Goal: Information Seeking & Learning: Learn about a topic

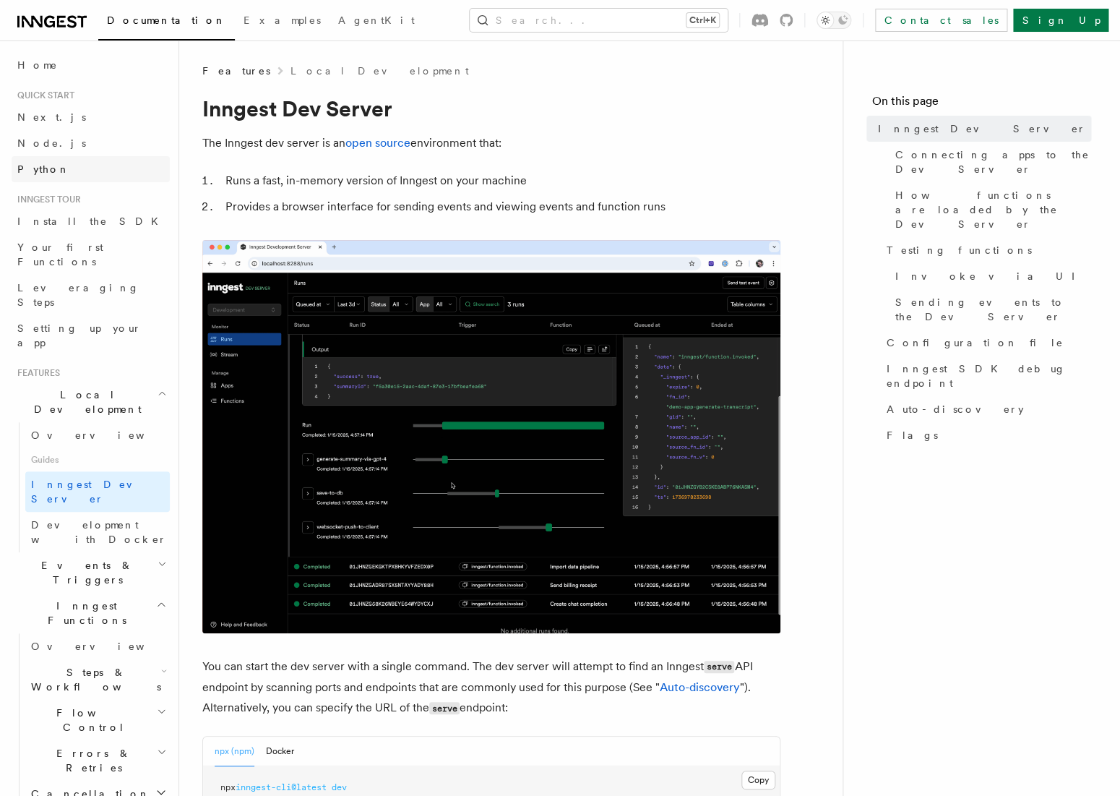
click at [100, 173] on link "Python" at bounding box center [91, 169] width 158 height 26
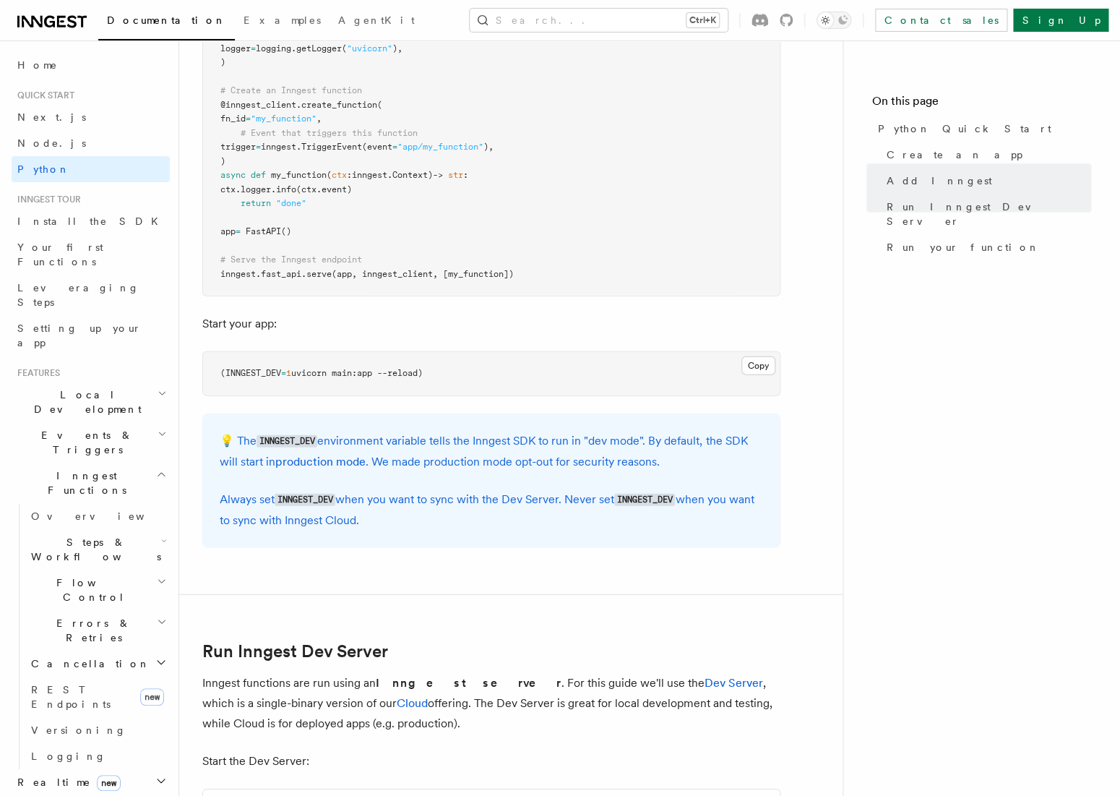
scroll to position [1196, 0]
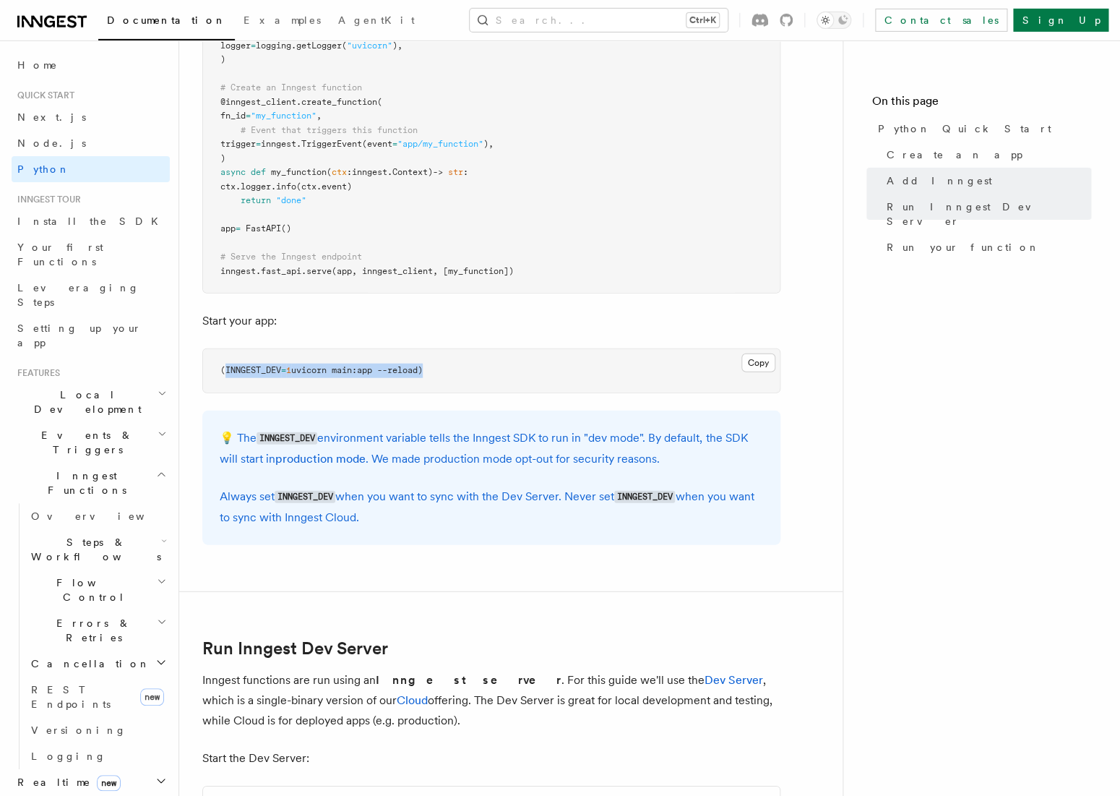
drag, startPoint x: 429, startPoint y: 369, endPoint x: 227, endPoint y: 372, distance: 202.4
click at [227, 372] on span "(INNGEST_DEV = 1 uvicorn main:app --reload)" at bounding box center [321, 370] width 202 height 10
copy span "INNGEST_DEV = 1 uvicorn main:app --reload"
click at [423, 371] on span "uvicorn main:app --reload)" at bounding box center [357, 370] width 132 height 10
drag, startPoint x: 429, startPoint y: 369, endPoint x: 228, endPoint y: 369, distance: 201.6
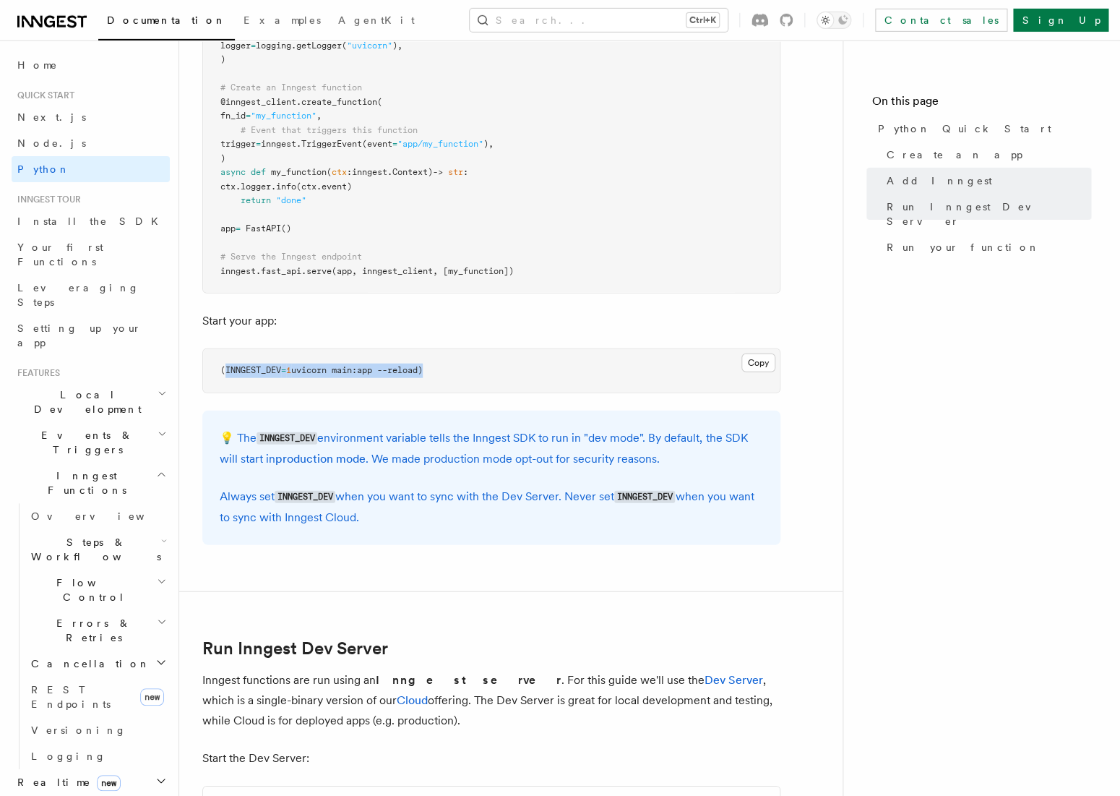
click at [228, 369] on span "(INNGEST_DEV = 1 uvicorn main:app --reload)" at bounding box center [321, 370] width 202 height 10
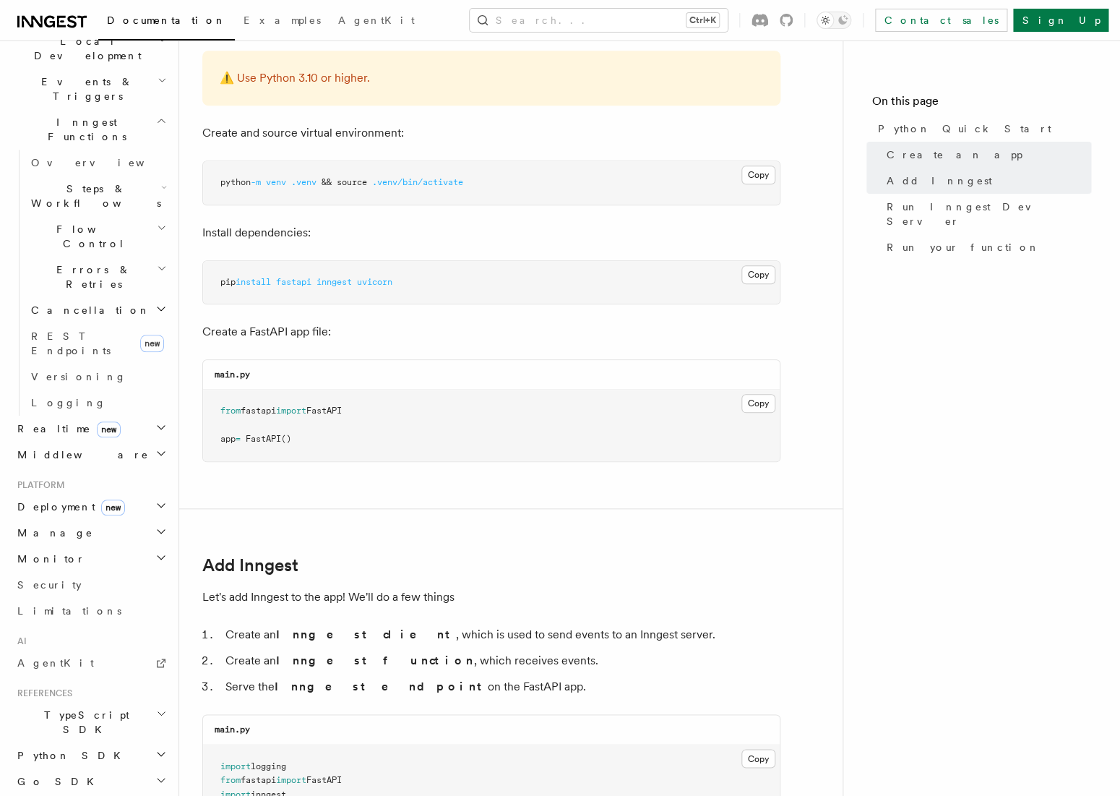
scroll to position [390, 0]
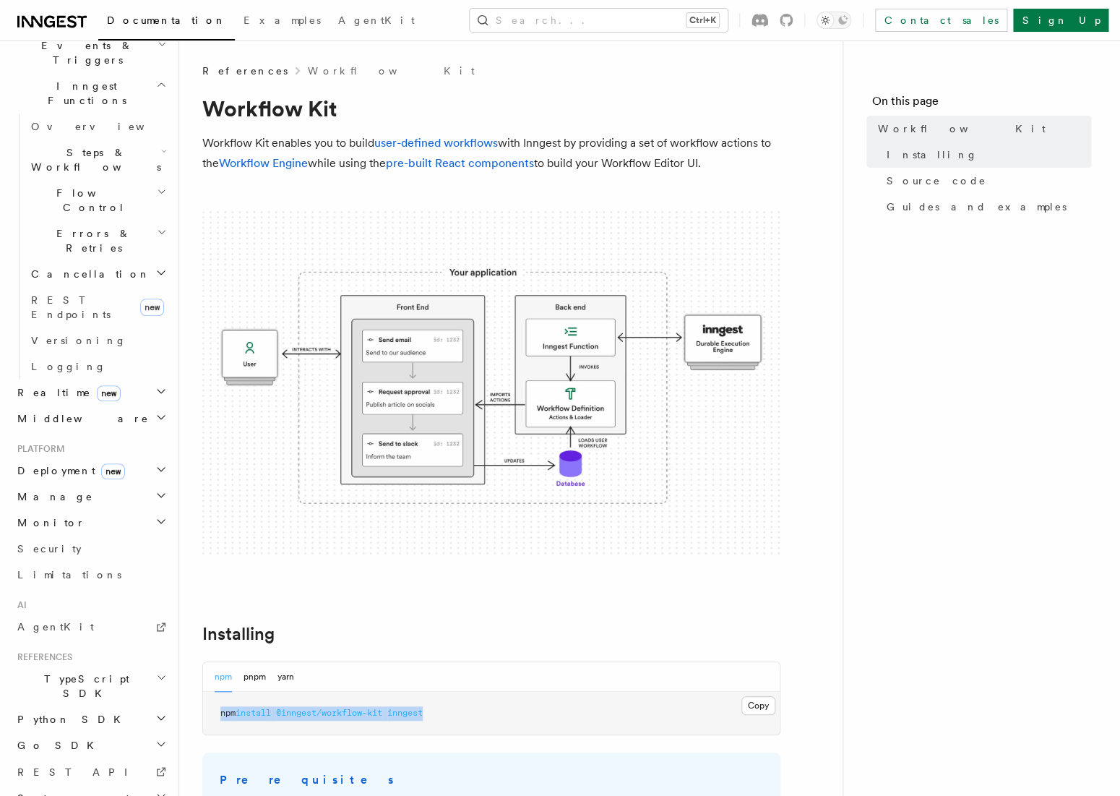
drag, startPoint x: 438, startPoint y: 712, endPoint x: 219, endPoint y: 710, distance: 219.0
click at [219, 710] on pre "npm install @inngest/workflow-kit inngest" at bounding box center [491, 713] width 577 height 43
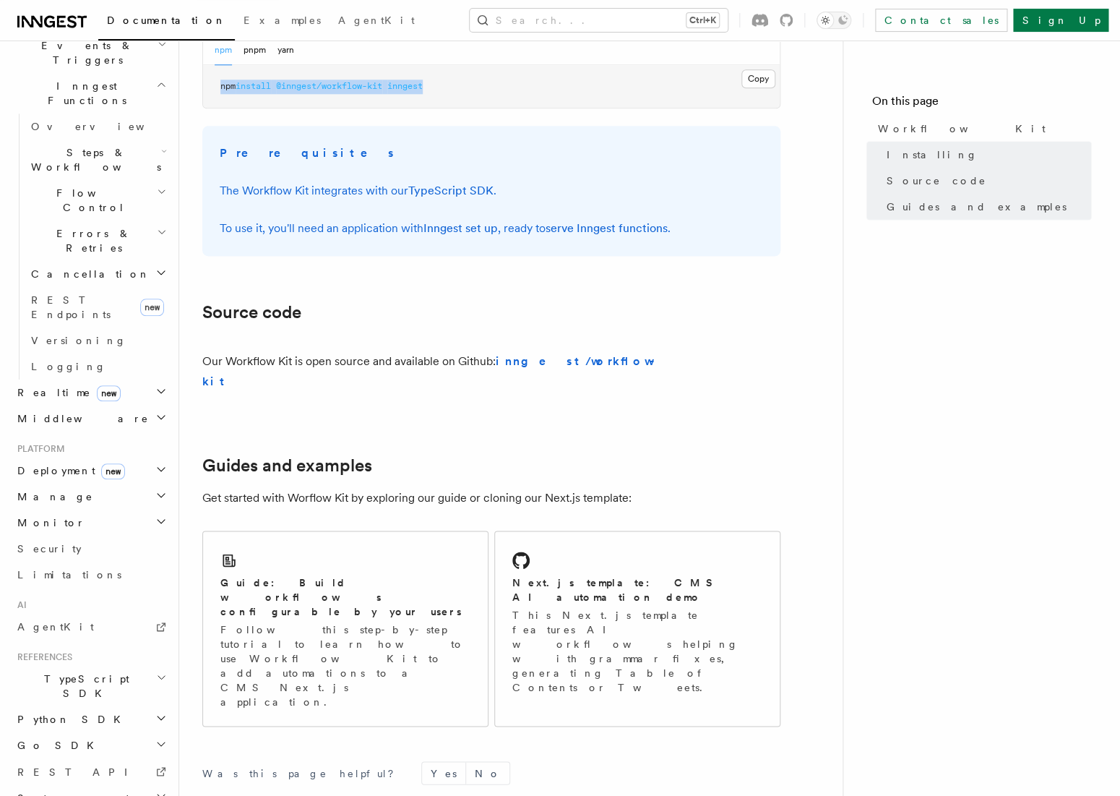
scroll to position [627, 0]
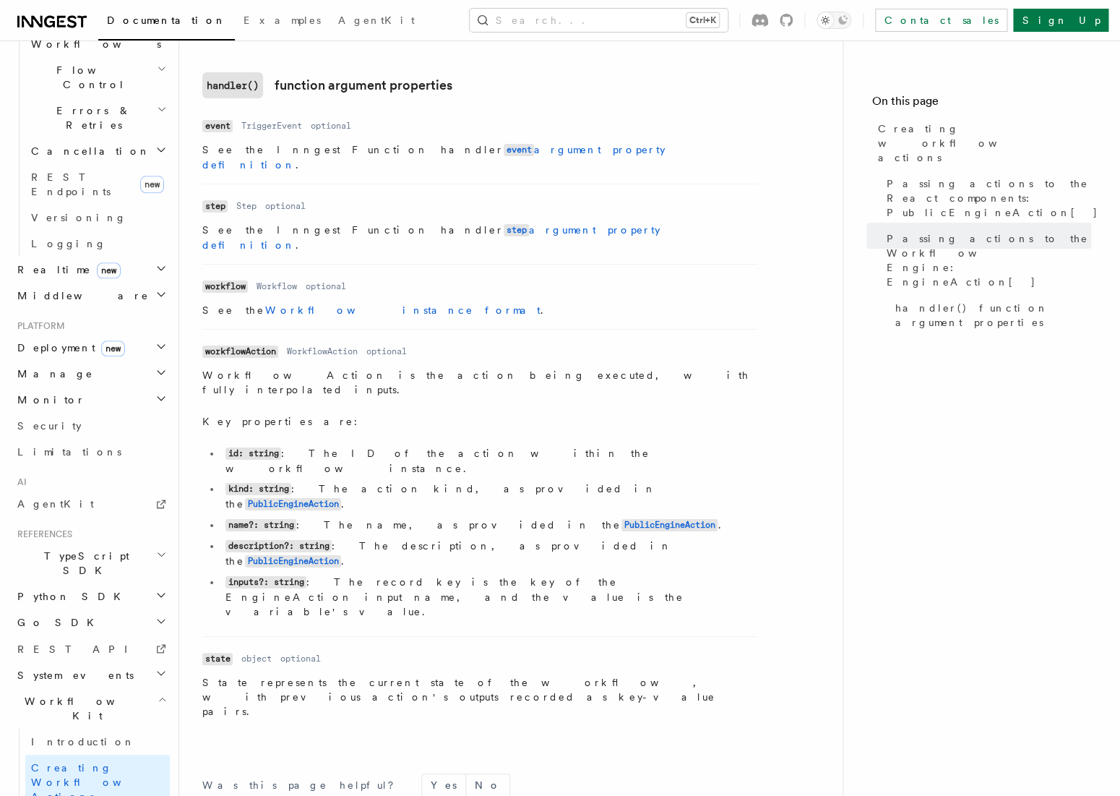
scroll to position [520, 0]
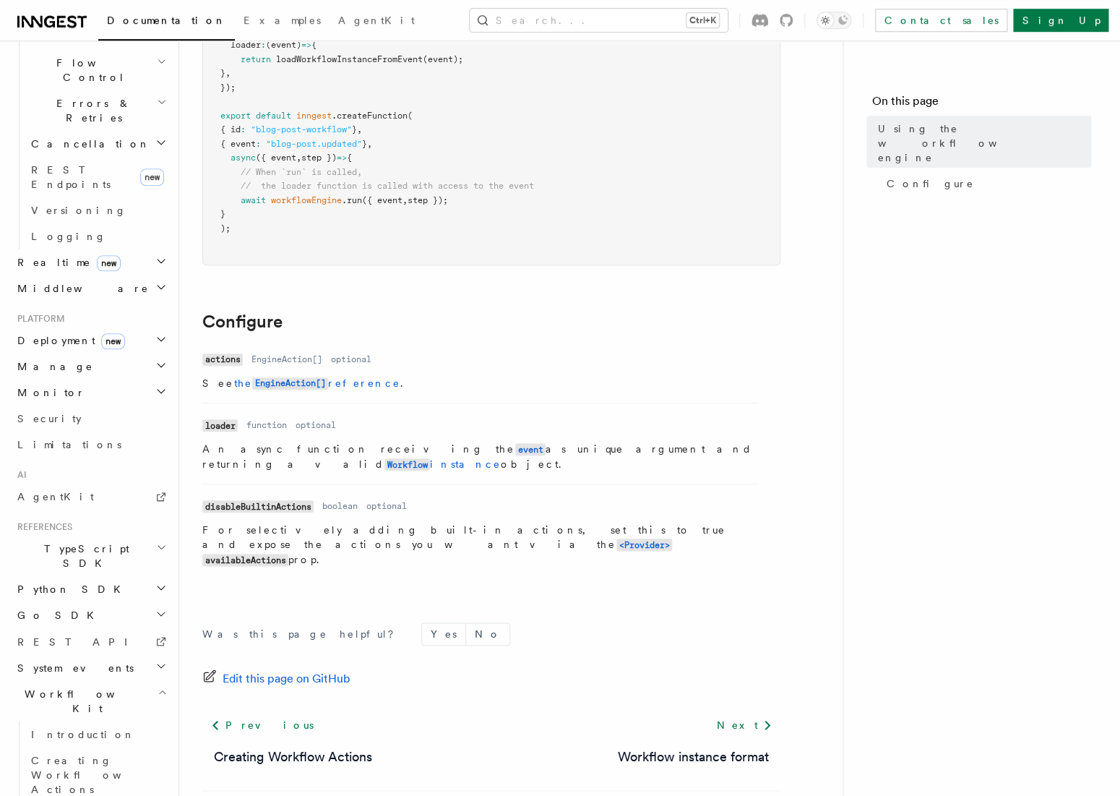
scroll to position [329, 0]
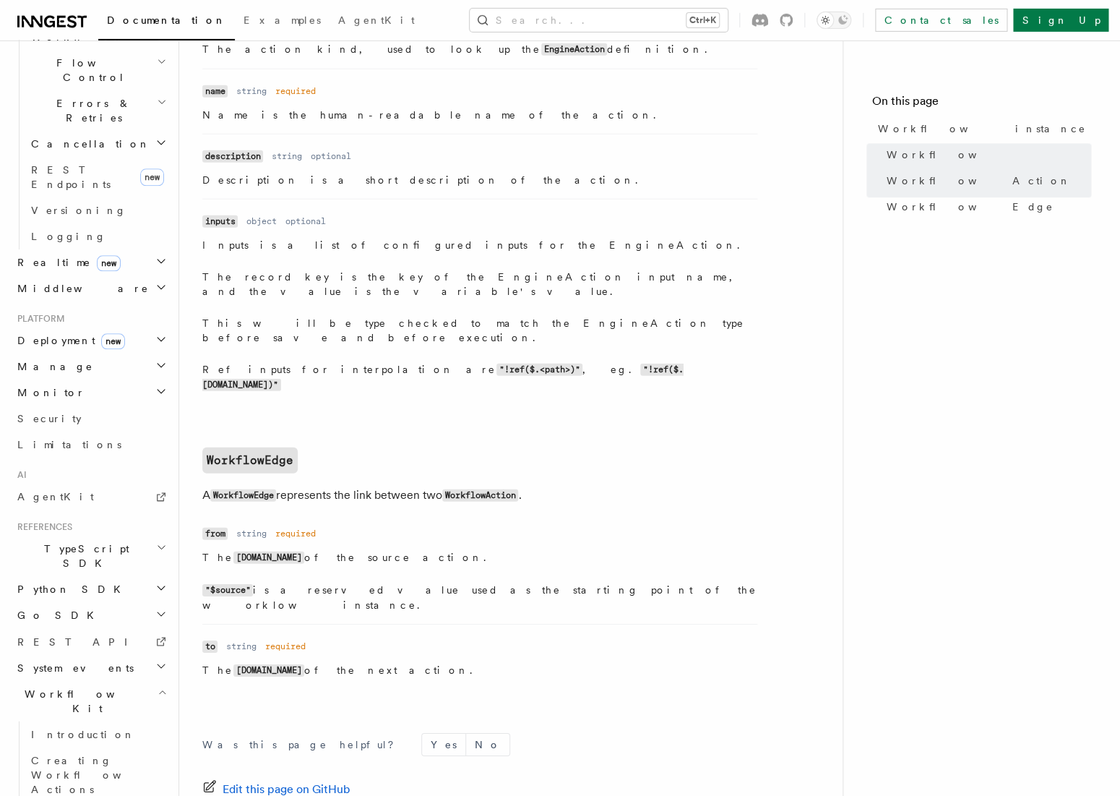
scroll to position [1443, 0]
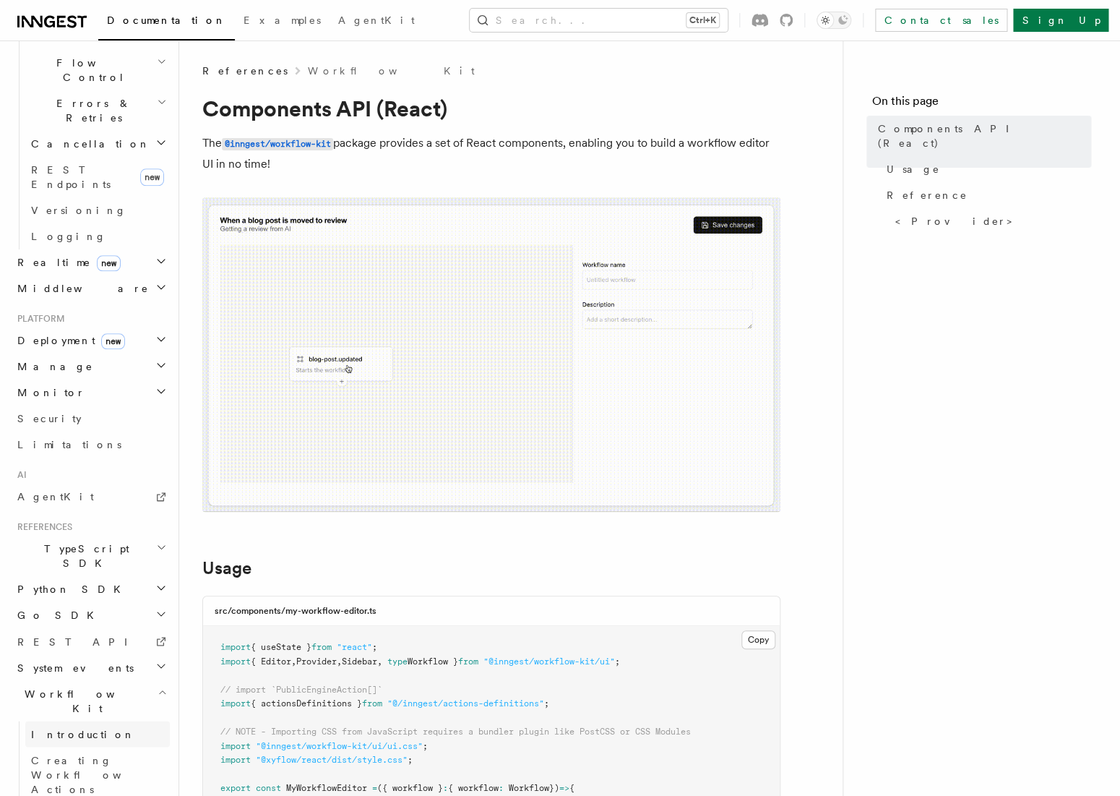
click at [92, 721] on link "Introduction" at bounding box center [97, 734] width 145 height 26
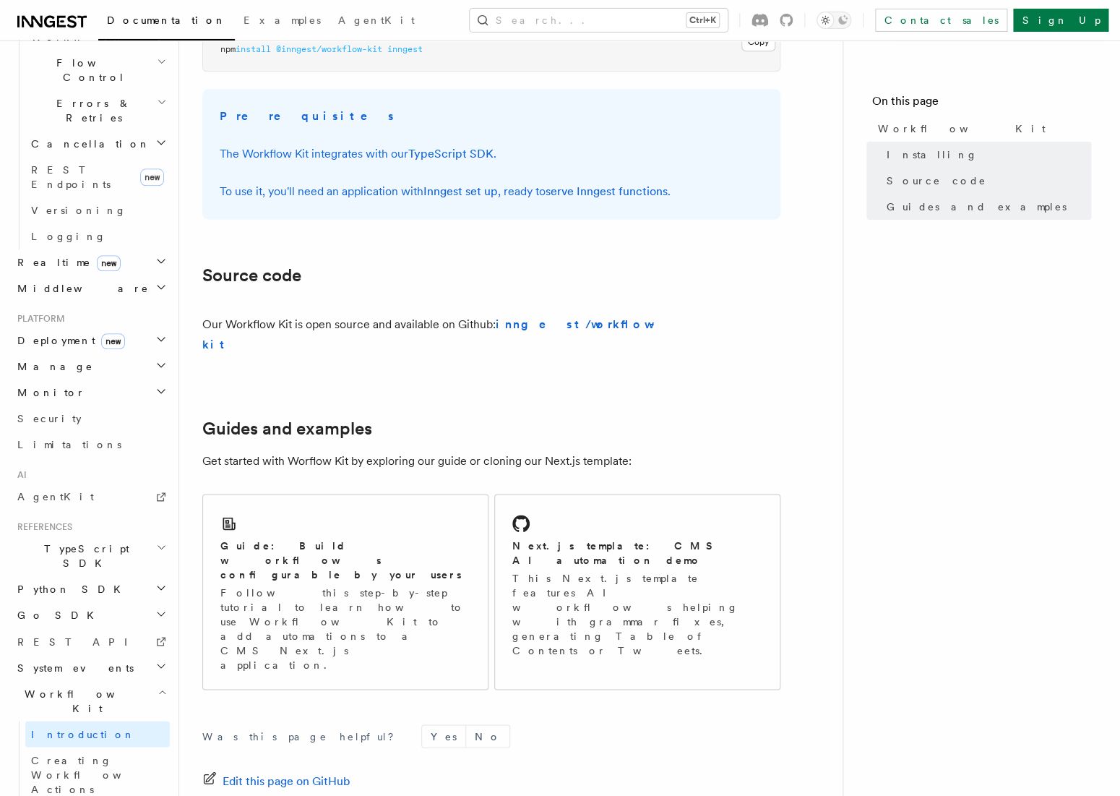
scroll to position [740, 0]
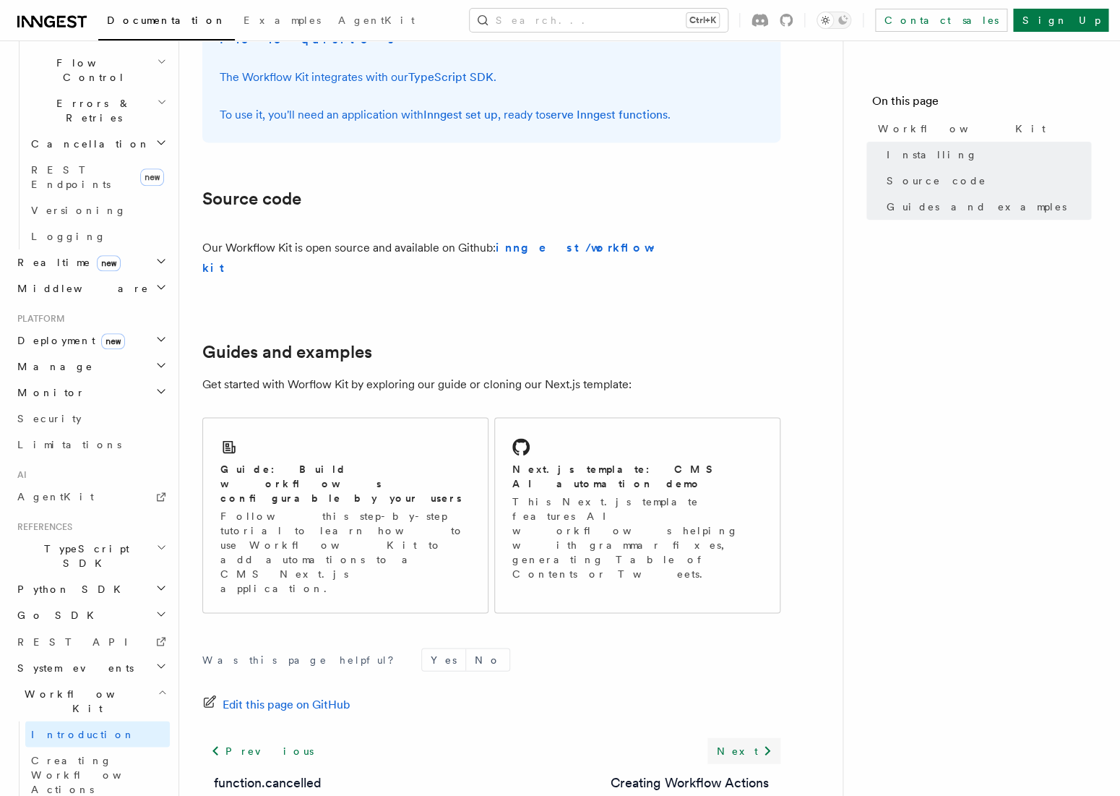
click at [755, 737] on link "Next" at bounding box center [744, 750] width 73 height 26
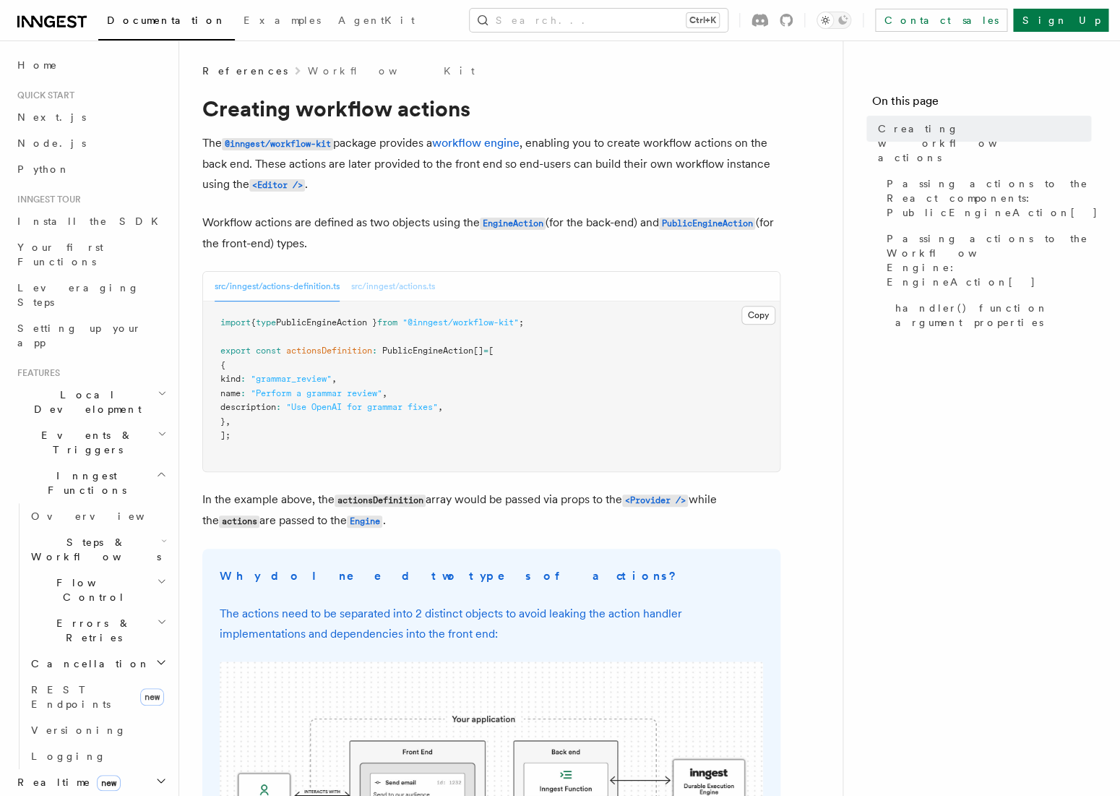
click at [416, 292] on button "src/inngest/actions.ts" at bounding box center [393, 287] width 84 height 30
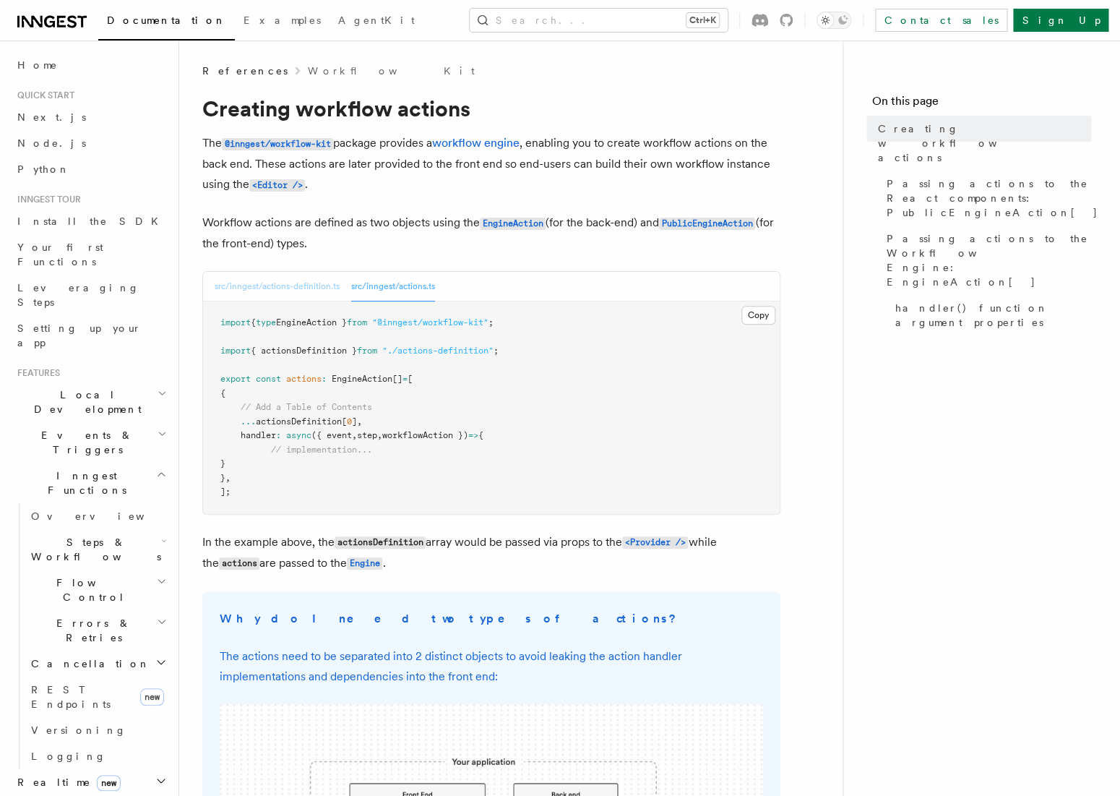
click at [285, 288] on button "src/inngest/actions-definition.ts" at bounding box center [277, 287] width 125 height 30
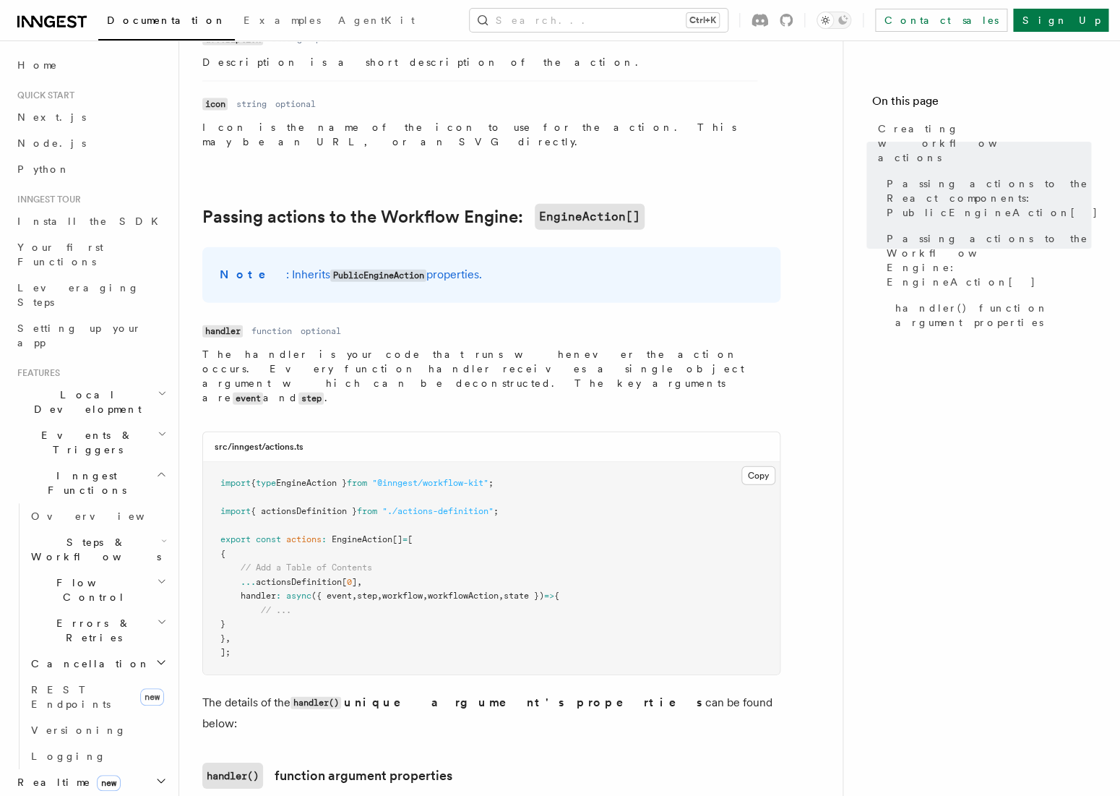
scroll to position [1915, 0]
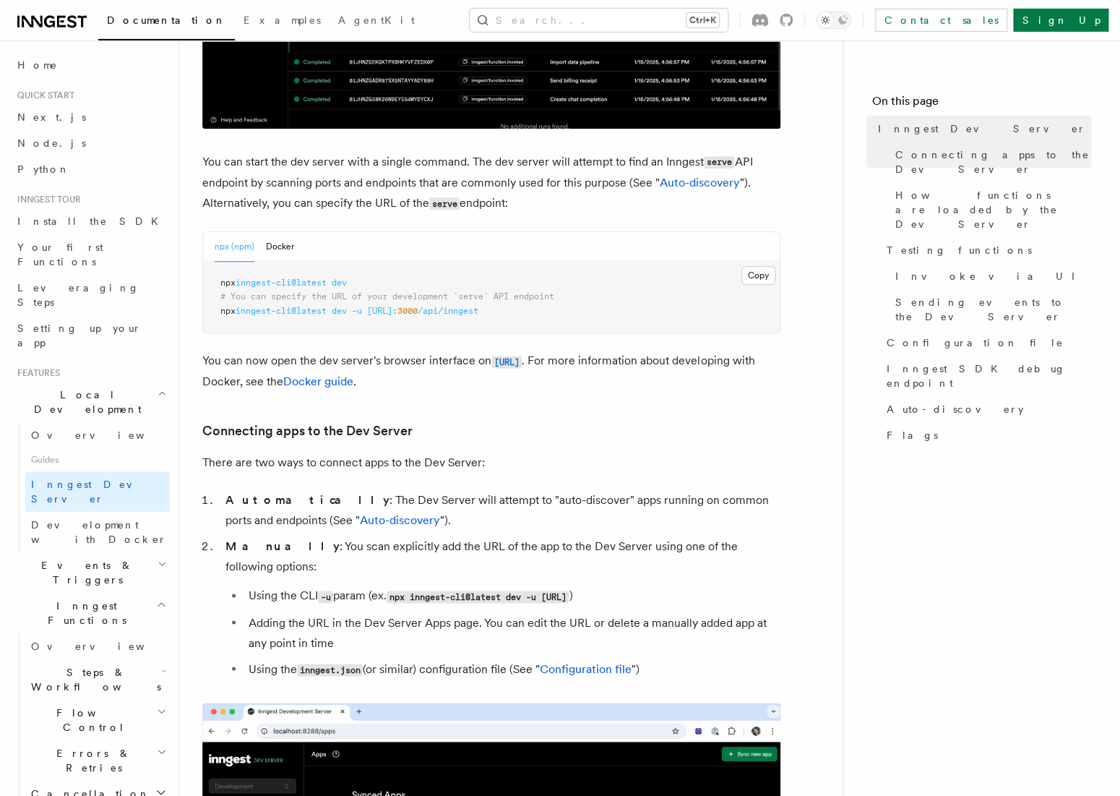
scroll to position [505, 0]
